Goal: Information Seeking & Learning: Learn about a topic

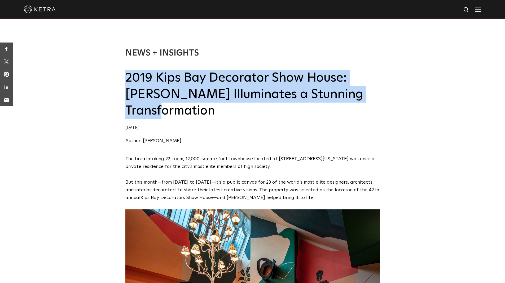
drag, startPoint x: 215, startPoint y: 115, endPoint x: 128, endPoint y: 80, distance: 94.1
click at [128, 80] on h2 "2019 Kips Bay Decorator Show House: [PERSON_NAME] Illuminates a Stunning Transf…" at bounding box center [252, 95] width 255 height 50
copy h2 "2019 Kips Bay Decorator Show House: [PERSON_NAME] Illuminates a Stunning Transf…"
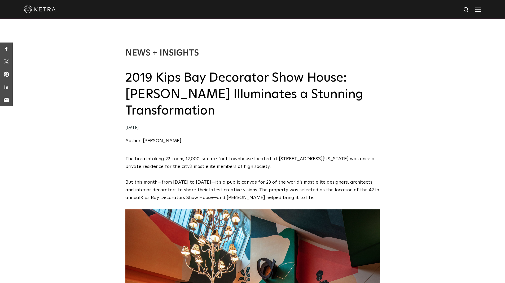
click at [117, 118] on div "News + Insights 2019 Kips Bay Decorator Show House: Ketra Illuminates a Stunnin…" at bounding box center [252, 91] width 505 height 128
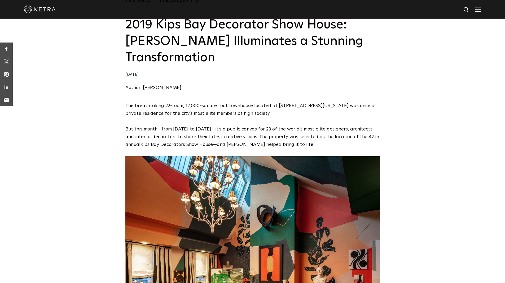
scroll to position [27, 0]
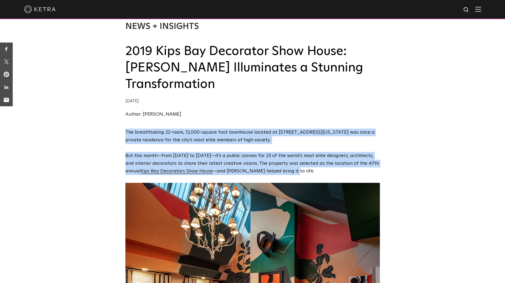
drag, startPoint x: 291, startPoint y: 172, endPoint x: 124, endPoint y: 129, distance: 172.5
copy span "The breathtaking 22-room, 12,000-square foot townhouse located at 36-38 East 74…"
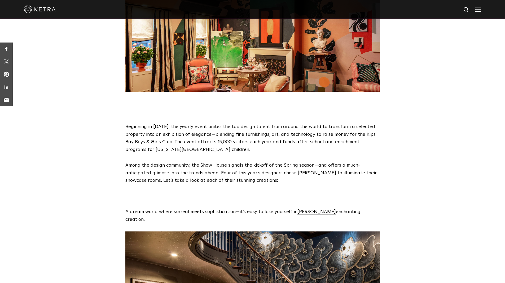
scroll to position [292, 0]
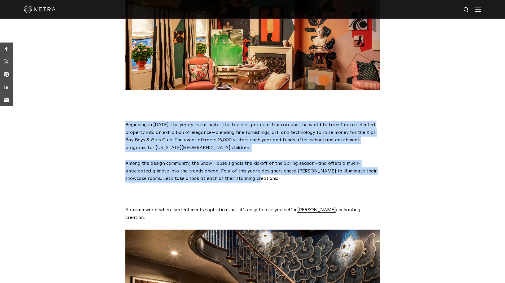
drag, startPoint x: 226, startPoint y: 177, endPoint x: 126, endPoint y: 127, distance: 111.8
copy span "Beginning in 1973, the yearly event unites the top design talent from around th…"
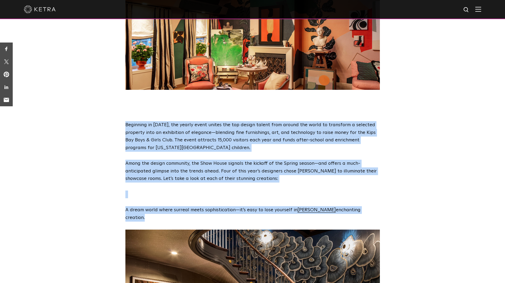
drag, startPoint x: 374, startPoint y: 210, endPoint x: 127, endPoint y: 128, distance: 260.9
copy span "Beginning in 1973, the yearly event unites the top design talent from around th…"
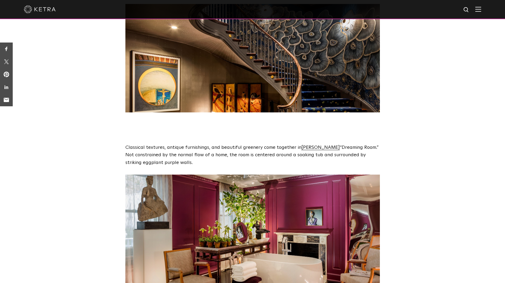
scroll to position [504, 0]
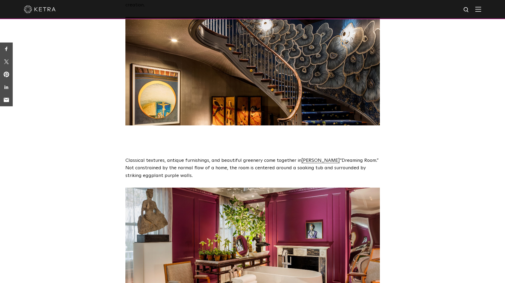
drag, startPoint x: 175, startPoint y: 169, endPoint x: 127, endPoint y: 155, distance: 50.1
click at [127, 157] on p "Classical textures, antique furnishings, and beautiful greenery come together i…" at bounding box center [252, 168] width 255 height 23
copy p "Classical textures, antique furnishings, and beautiful greenery come together i…"
click at [92, 149] on div "The breathtaking 22-room, 12,000-square foot townhouse located at 36-38 East 74…" at bounding box center [252, 226] width 505 height 1151
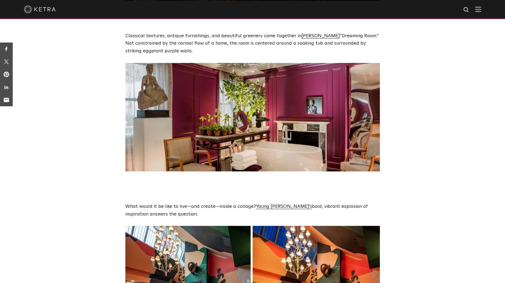
scroll to position [663, 0]
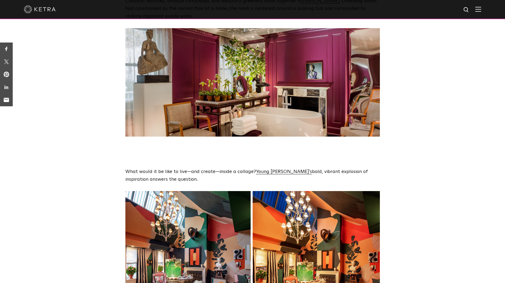
drag, startPoint x: 177, startPoint y: 172, endPoint x: 122, endPoint y: 160, distance: 56.7
click at [122, 160] on div "The breathtaking 22-room, 12,000-square foot townhouse located at 36-38 East 74…" at bounding box center [252, 67] width 505 height 1151
click at [98, 161] on div "The breathtaking 22-room, 12,000-square foot townhouse located at 36-38 East 74…" at bounding box center [252, 67] width 505 height 1151
drag, startPoint x: 176, startPoint y: 171, endPoint x: 126, endPoint y: 166, distance: 50.4
click at [126, 168] on p "What would it be like to live—and create—inside a collage? Young Huh’s bold, vi…" at bounding box center [252, 175] width 255 height 15
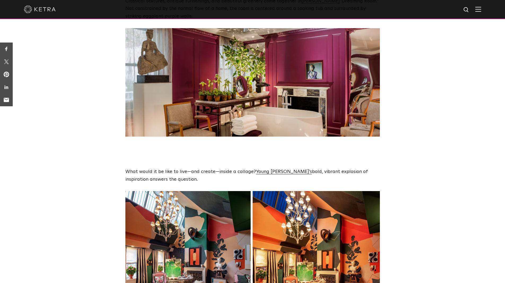
copy p "What would it be like to live—and create—inside a collage? Young Huh’s bold, vi…"
click at [112, 151] on div "The breathtaking 22-room, 12,000-square foot townhouse located at 36-38 East 74…" at bounding box center [252, 67] width 505 height 1151
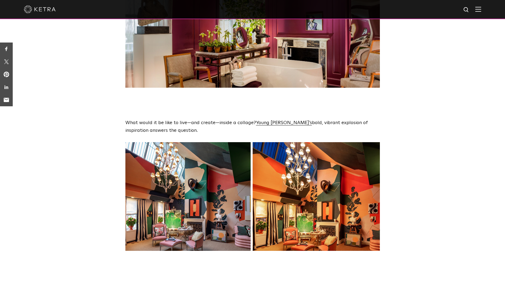
scroll to position [769, 0]
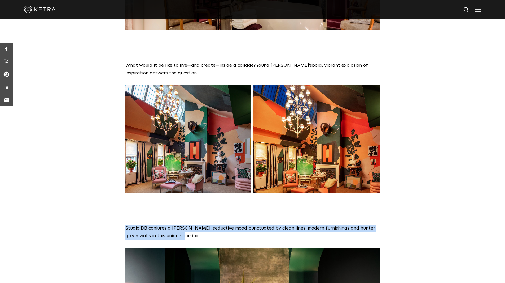
drag, startPoint x: 171, startPoint y: 231, endPoint x: 125, endPoint y: 220, distance: 46.8
click at [125, 224] on p "Studio DB conjures a stark, seductive mood punctuated by clean lines, modern fu…" at bounding box center [252, 231] width 255 height 15
copy p "Studio DB conjures a stark, seductive mood punctuated by clean lines, modern fu…"
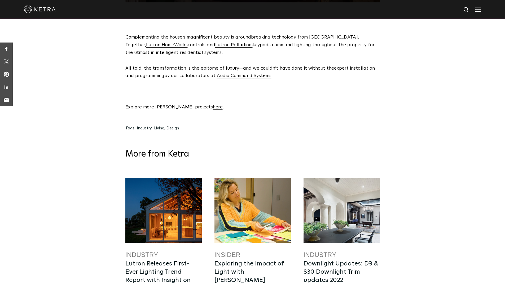
scroll to position [1114, 0]
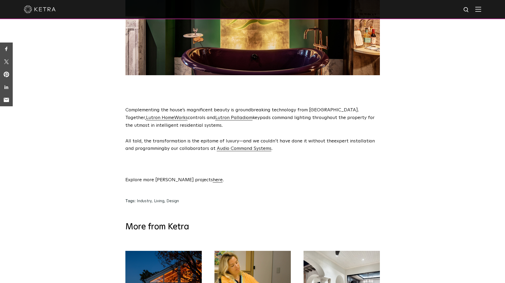
drag, startPoint x: 200, startPoint y: 172, endPoint x: 117, endPoint y: 112, distance: 102.7
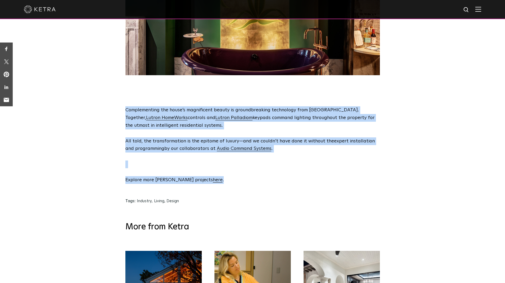
drag, startPoint x: 127, startPoint y: 103, endPoint x: 197, endPoint y: 176, distance: 101.7
copy span "Complementing the house’s magnificent beauty is groundbreaking technology from …"
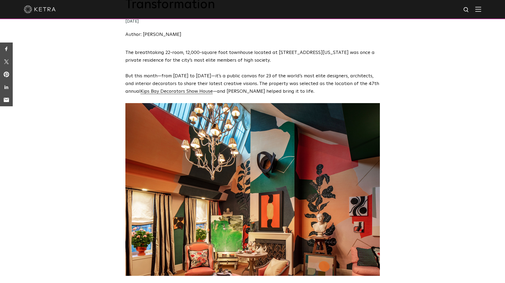
scroll to position [0, 0]
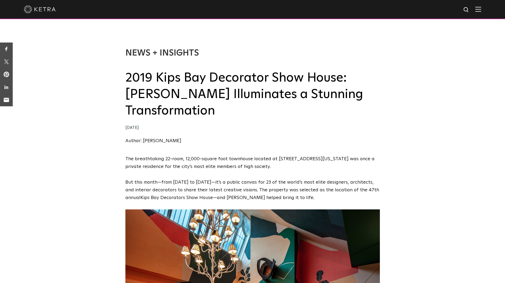
click at [192, 198] on link "Kips Bay Decorators Show House" at bounding box center [177, 197] width 72 height 5
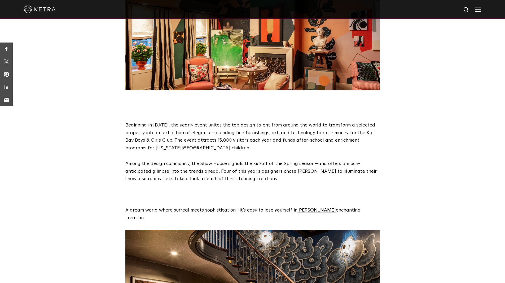
scroll to position [292, 0]
click at [310, 209] on link "Richard Rabel’s" at bounding box center [317, 209] width 38 height 5
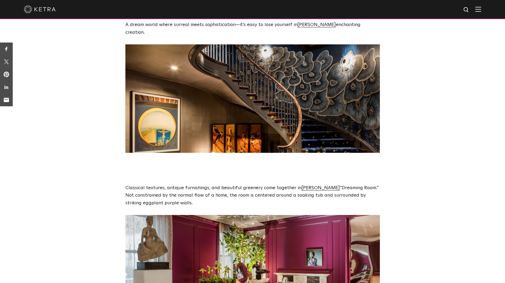
scroll to position [504, 0]
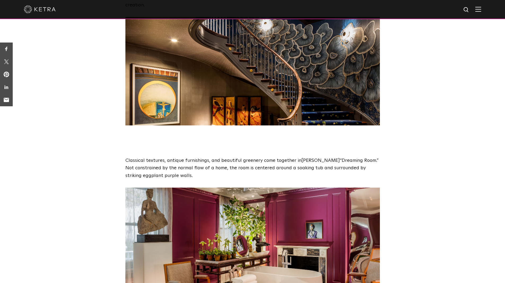
click at [314, 158] on link "Vicente Wolf’s" at bounding box center [321, 160] width 38 height 5
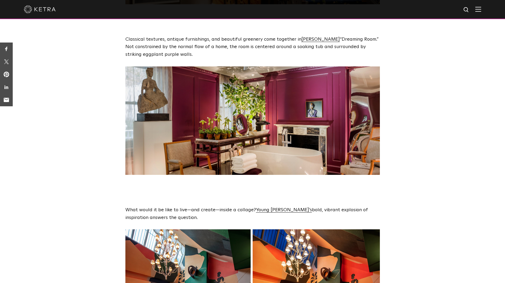
scroll to position [663, 0]
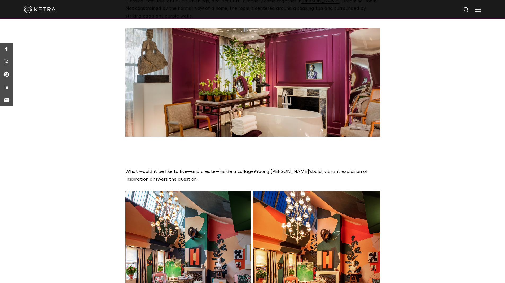
click at [271, 169] on link "Young Huh’s" at bounding box center [284, 171] width 56 height 5
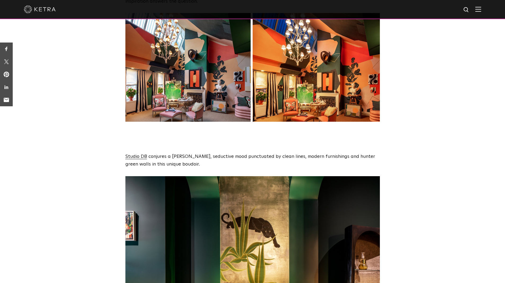
scroll to position [849, 0]
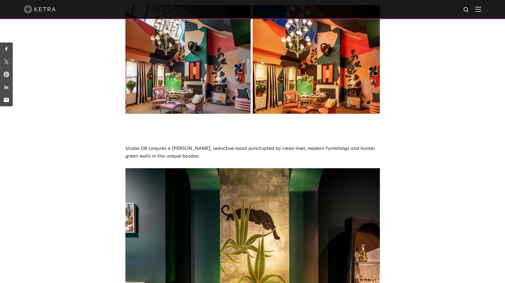
click at [141, 146] on link "Studio DB" at bounding box center [136, 148] width 22 height 5
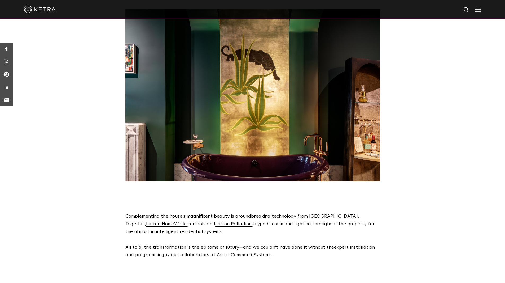
scroll to position [1088, 0]
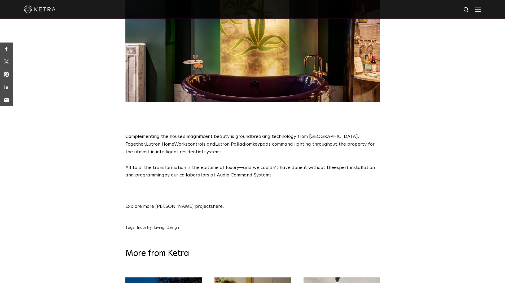
click at [247, 172] on link "Audio Command Systems" at bounding box center [244, 174] width 55 height 5
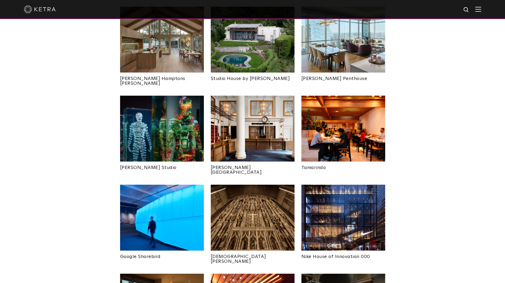
scroll to position [239, 0]
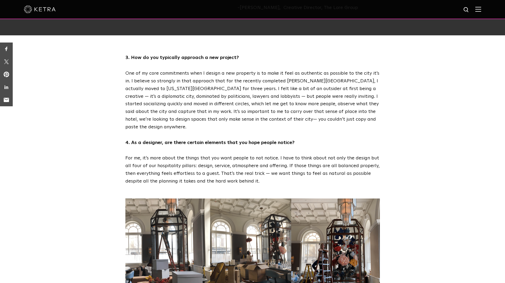
scroll to position [610, 0]
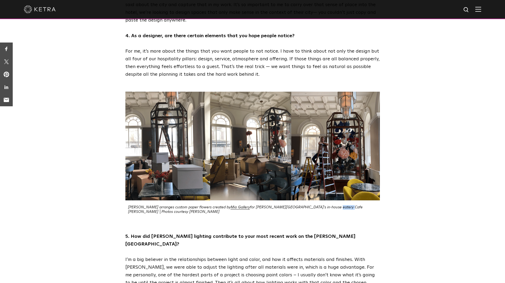
drag, startPoint x: 303, startPoint y: 168, endPoint x: 318, endPoint y: 170, distance: 14.7
click at [318, 205] on em "Jacu arranges custom paper flowers created by Mio Gallery for Riggs Hotel's in-…" at bounding box center [245, 209] width 235 height 8
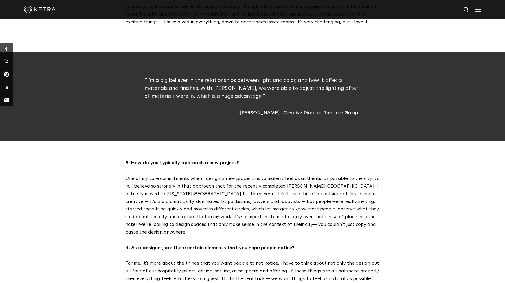
scroll to position [398, 0]
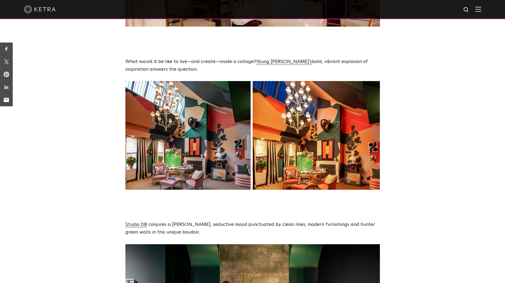
scroll to position [690, 0]
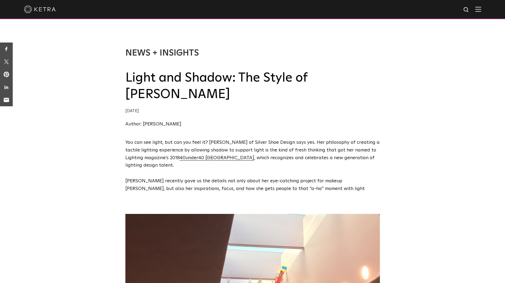
click at [93, 89] on div "News + Insights Light and Shadow: The Style of [PERSON_NAME] [DATE] Author: [PE…" at bounding box center [252, 83] width 505 height 112
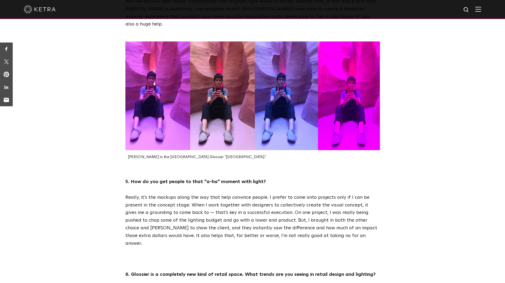
scroll to position [982, 0]
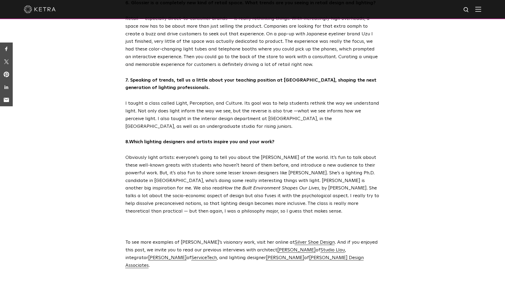
scroll to position [1300, 0]
